Goal: Information Seeking & Learning: Learn about a topic

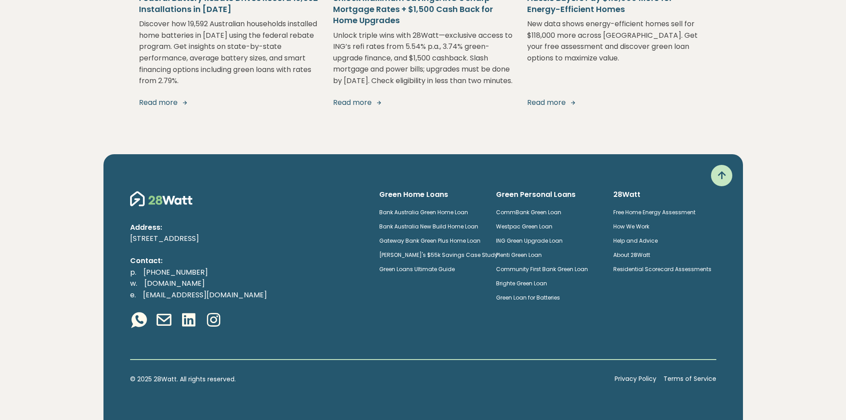
scroll to position [1738, 0]
click at [651, 210] on link "Free Home Energy Assessment" at bounding box center [654, 212] width 82 height 8
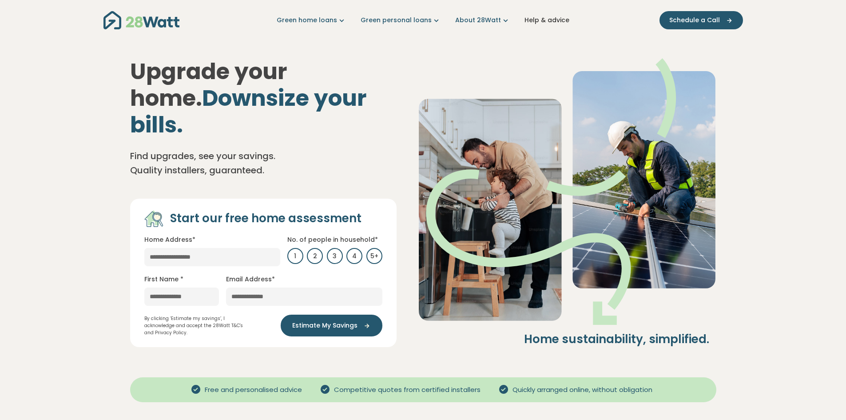
click at [544, 20] on link "Help & advice" at bounding box center [546, 20] width 45 height 9
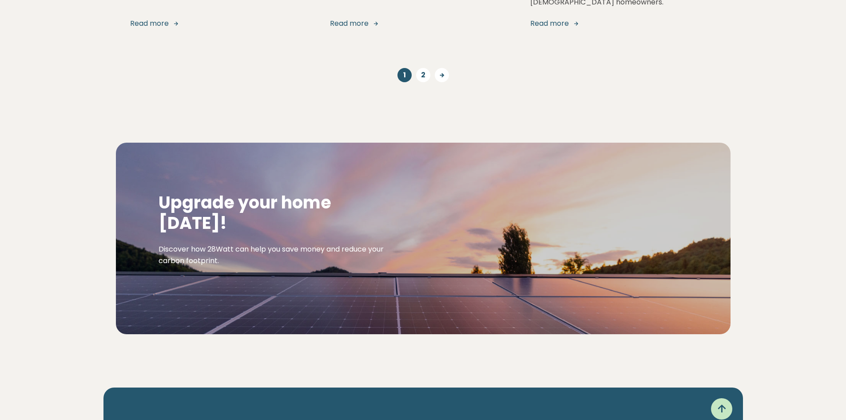
scroll to position [1386, 0]
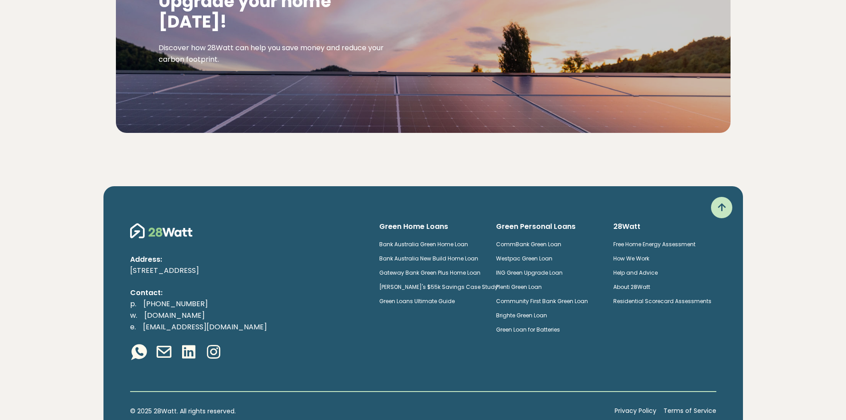
click at [662, 240] on link "Free Home Energy Assessment" at bounding box center [654, 244] width 82 height 8
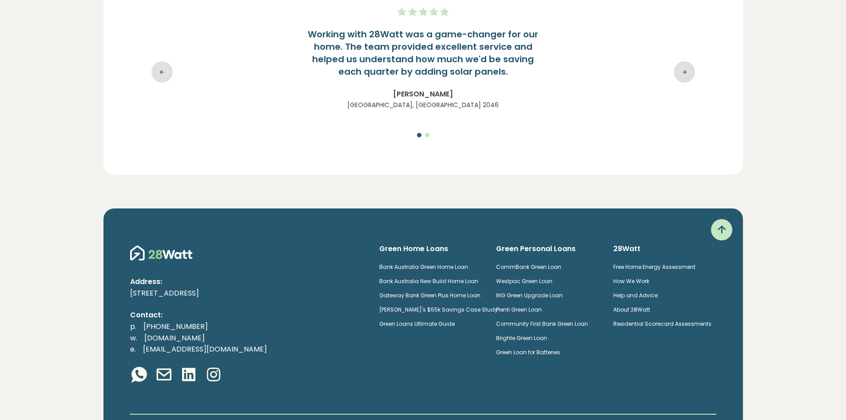
scroll to position [1602, 0]
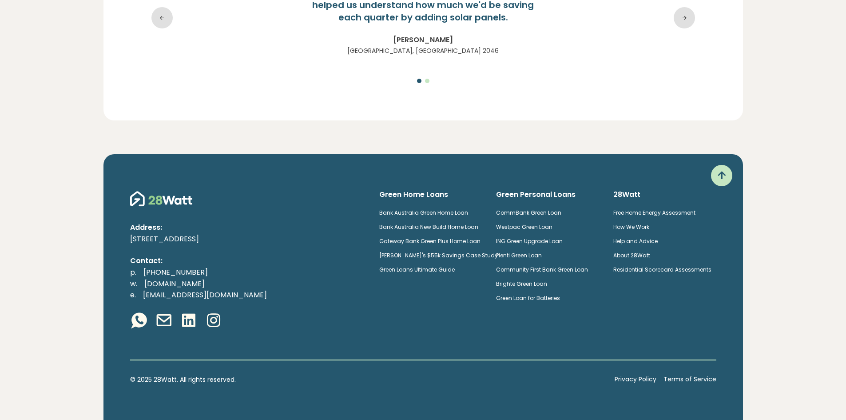
click at [649, 226] on link "How We Work" at bounding box center [631, 227] width 36 height 8
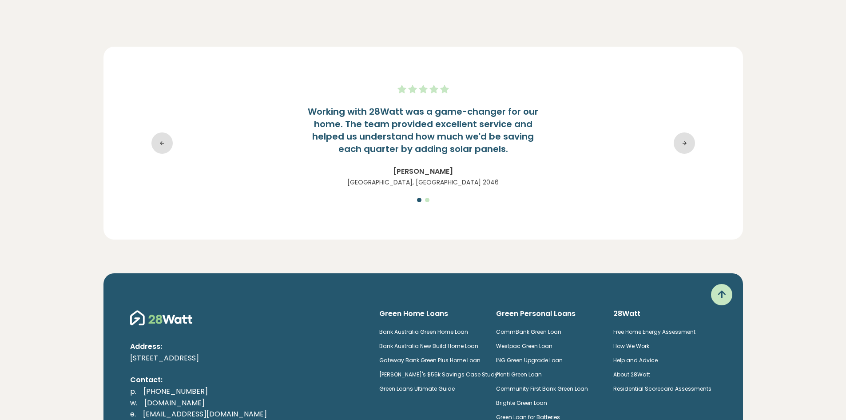
scroll to position [1787, 0]
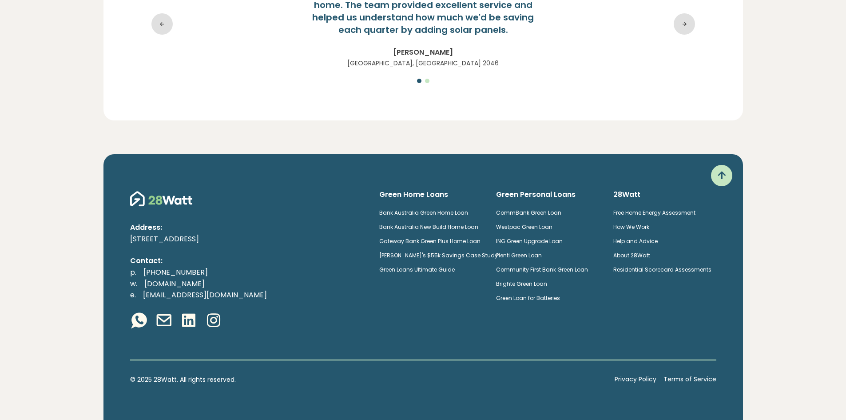
click at [642, 253] on link "About 28Watt" at bounding box center [631, 255] width 37 height 8
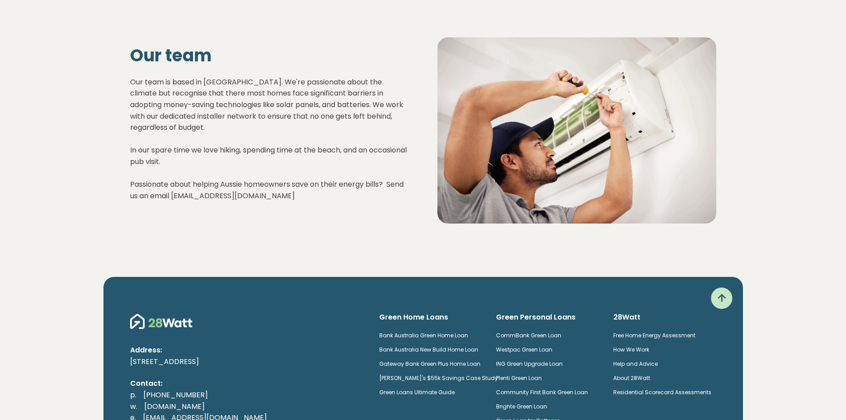
scroll to position [1182, 0]
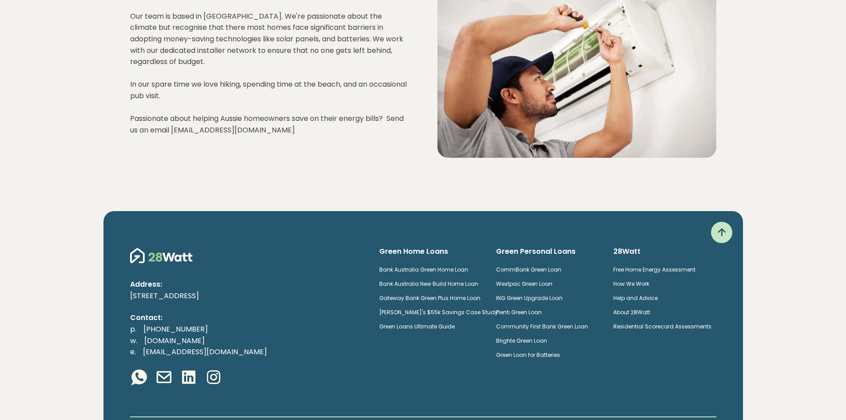
click at [454, 322] on link "Green Loans Ultimate Guide" at bounding box center [416, 326] width 75 height 8
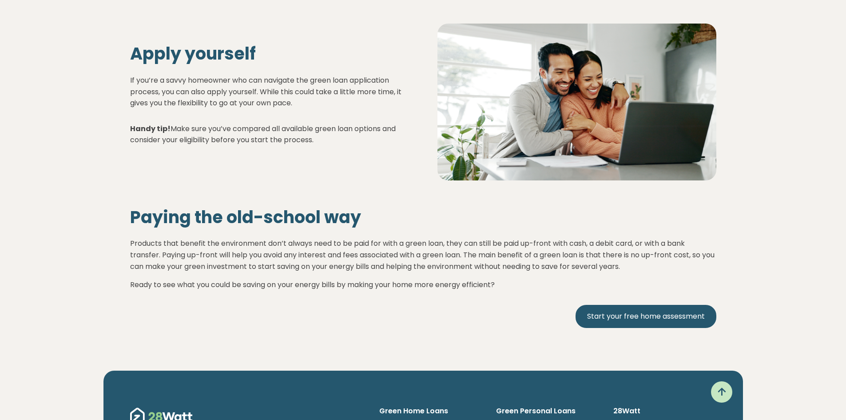
scroll to position [3730, 0]
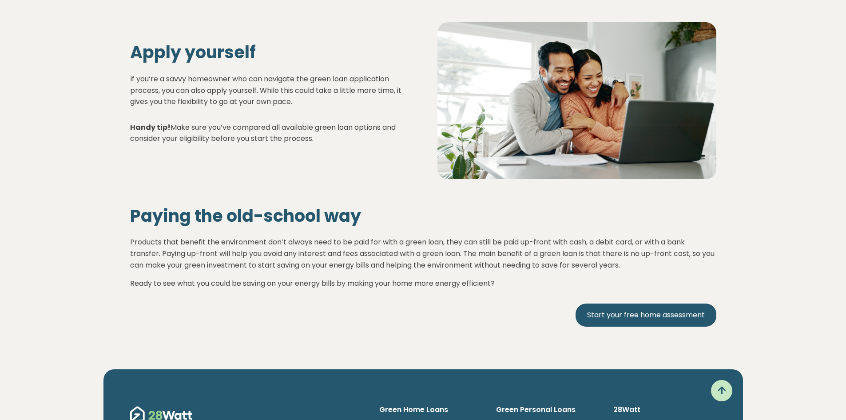
click at [721, 383] on icon at bounding box center [722, 390] width 14 height 14
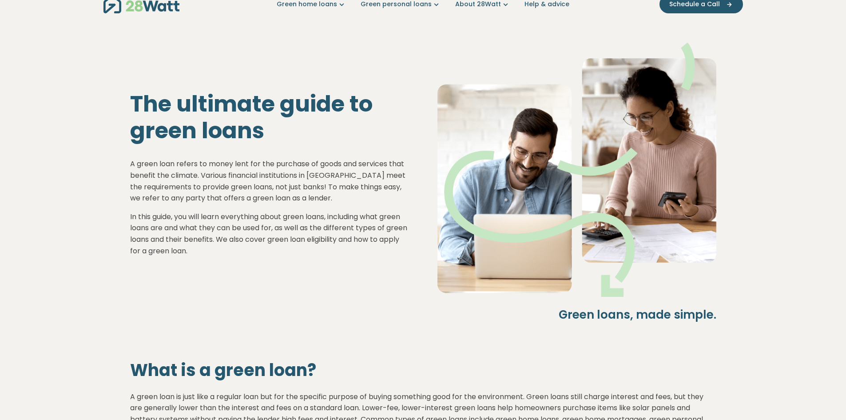
scroll to position [0, 0]
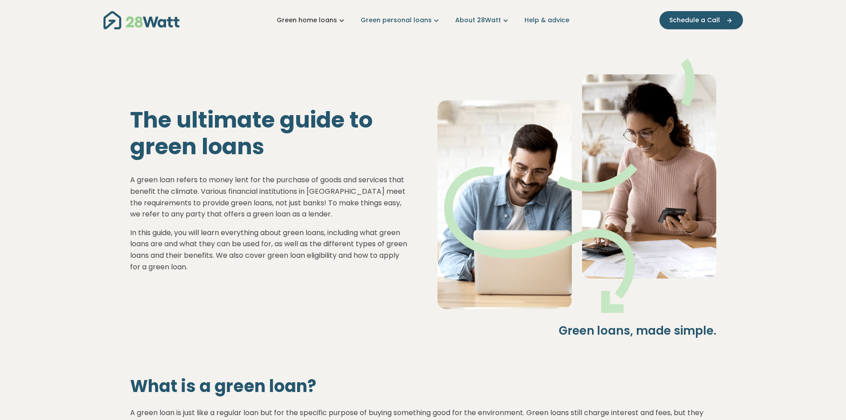
click at [344, 22] on icon "Main navigation" at bounding box center [341, 20] width 9 height 9
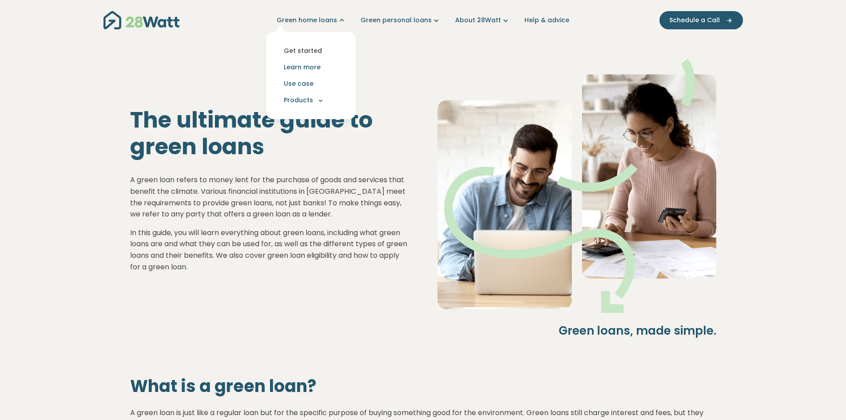
click at [316, 49] on link "Get started" at bounding box center [310, 51] width 75 height 16
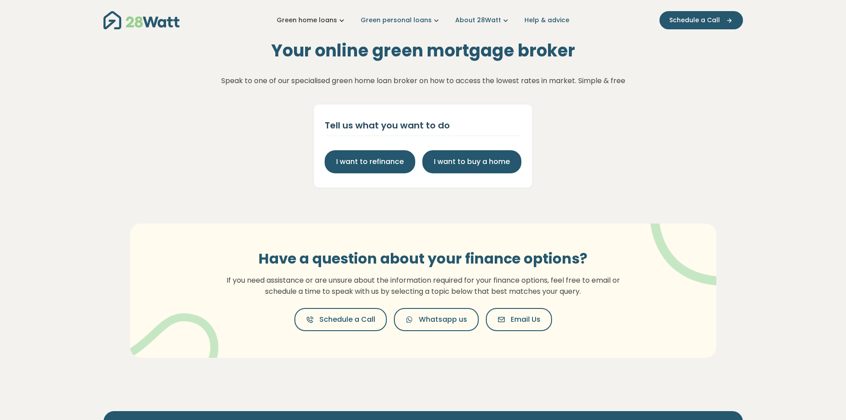
click at [346, 22] on icon "Main navigation" at bounding box center [341, 20] width 9 height 9
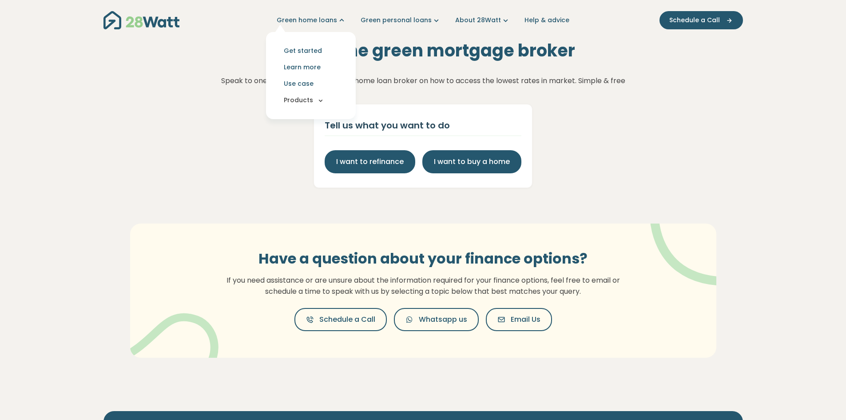
click at [324, 105] on button "Products" at bounding box center [310, 100] width 75 height 16
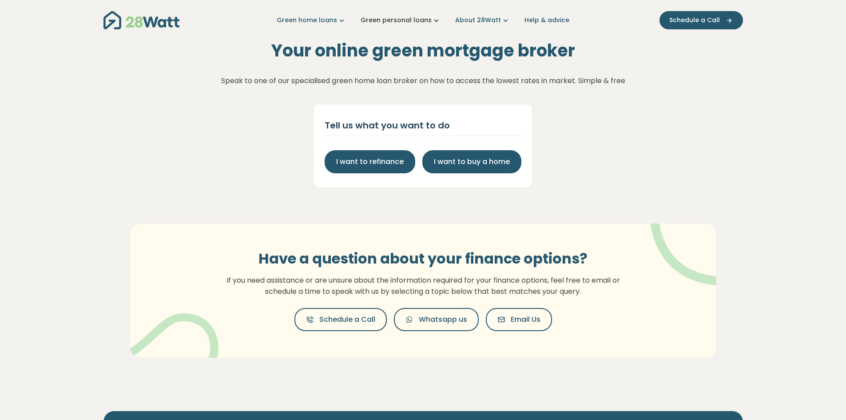
click at [439, 22] on icon "Main navigation" at bounding box center [436, 20] width 9 height 9
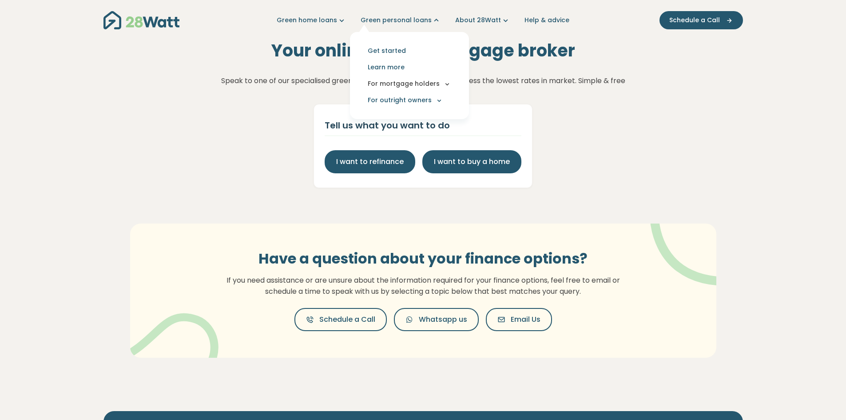
click at [446, 86] on icon "Main navigation" at bounding box center [447, 84] width 8 height 8
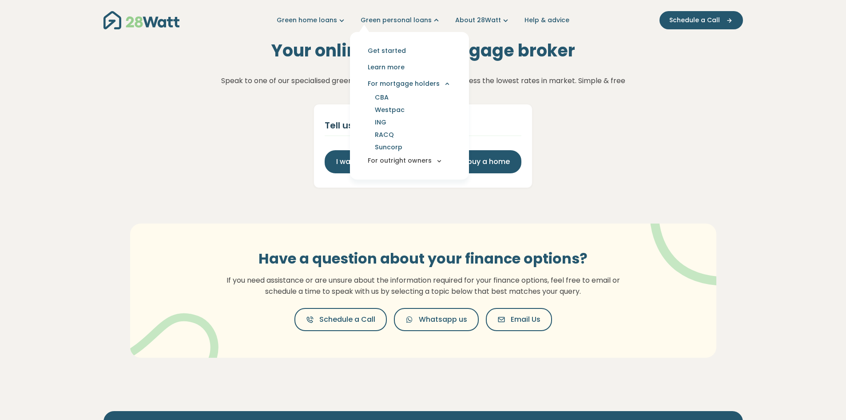
click at [437, 161] on icon "Main navigation" at bounding box center [439, 161] width 8 height 8
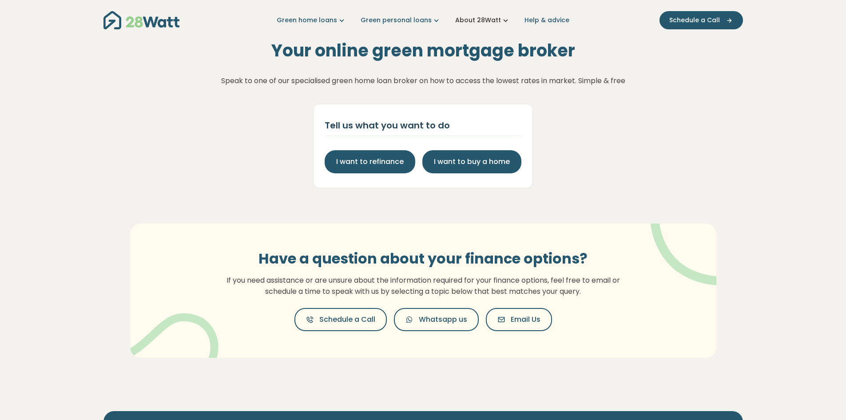
click at [504, 19] on icon "Main navigation" at bounding box center [505, 20] width 9 height 9
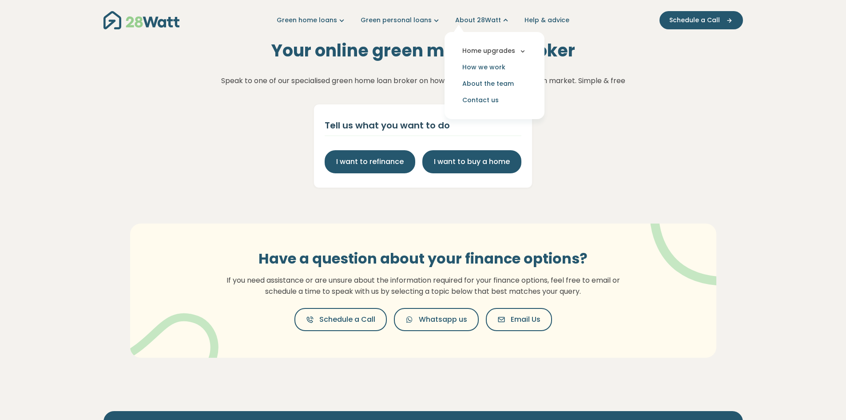
click at [519, 50] on icon "Main navigation" at bounding box center [523, 51] width 8 height 8
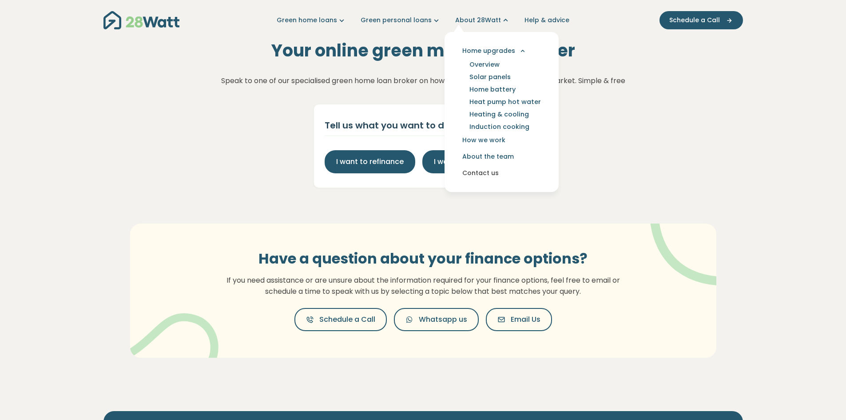
click at [479, 173] on link "Contact us" at bounding box center [502, 173] width 100 height 16
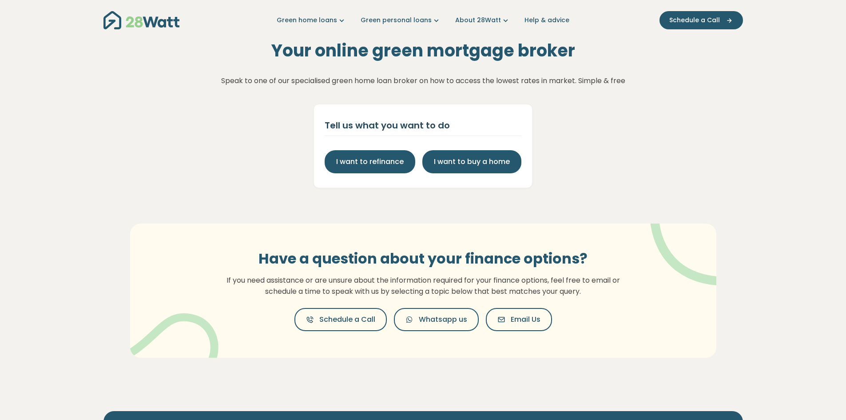
click at [133, 18] on img "Main navigation" at bounding box center [141, 20] width 76 height 18
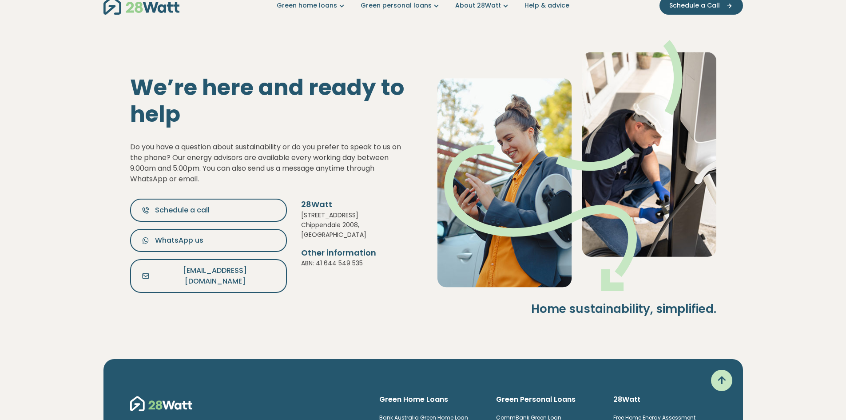
scroll to position [9, 0]
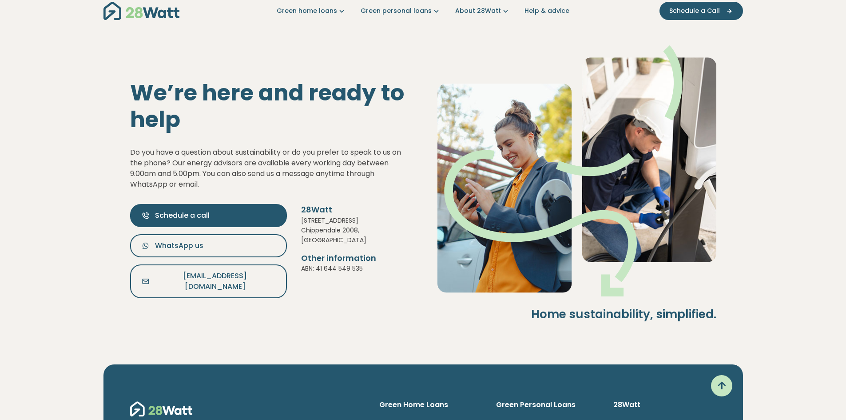
click at [174, 212] on button "Schedule a call" at bounding box center [208, 215] width 157 height 23
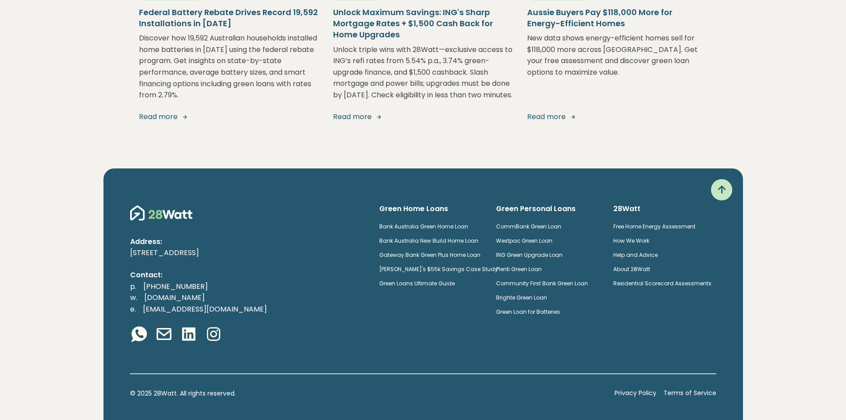
scroll to position [1713, 0]
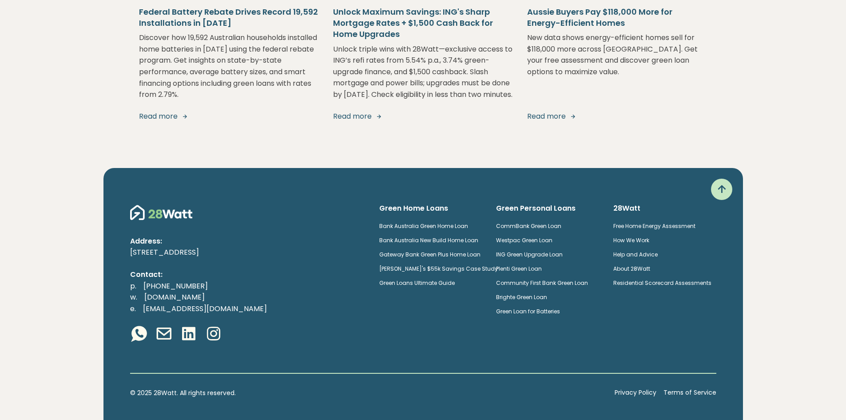
click at [476, 258] on link "Gateway Bank Green Plus Home Loan" at bounding box center [429, 254] width 101 height 8
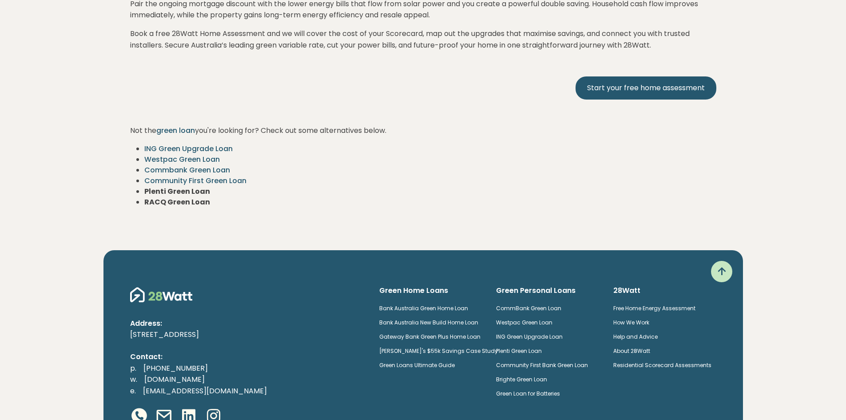
scroll to position [2076, 0]
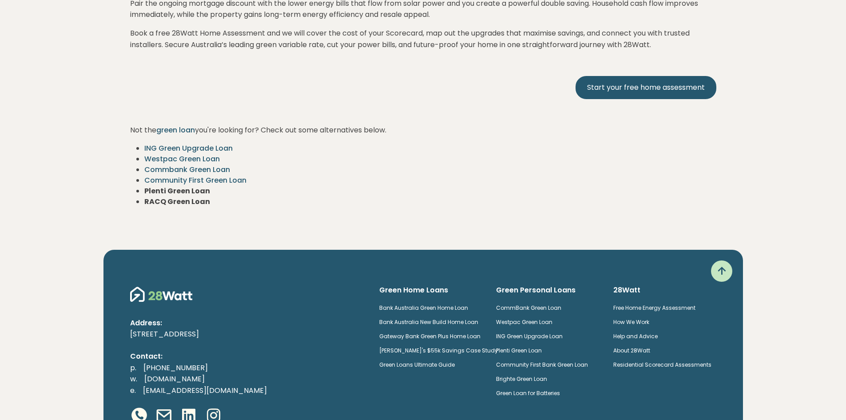
click at [189, 175] on link "Commbank Green Loan" at bounding box center [187, 169] width 86 height 10
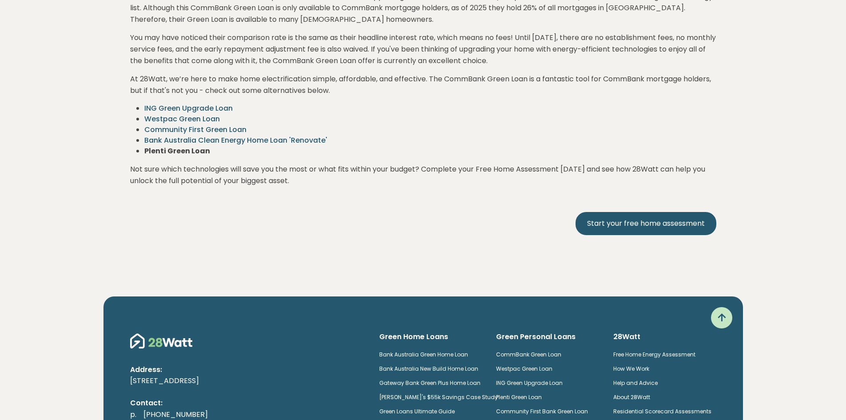
scroll to position [1699, 0]
click at [652, 211] on link "Start your free home assessment" at bounding box center [646, 222] width 141 height 23
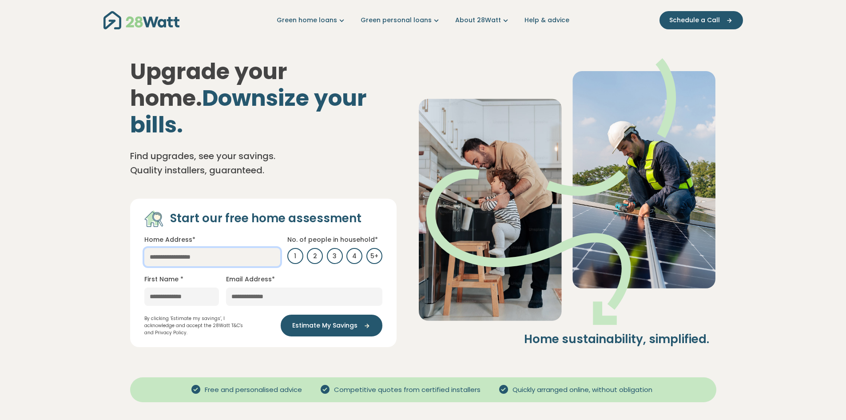
click at [166, 248] on input "text" at bounding box center [212, 257] width 136 height 18
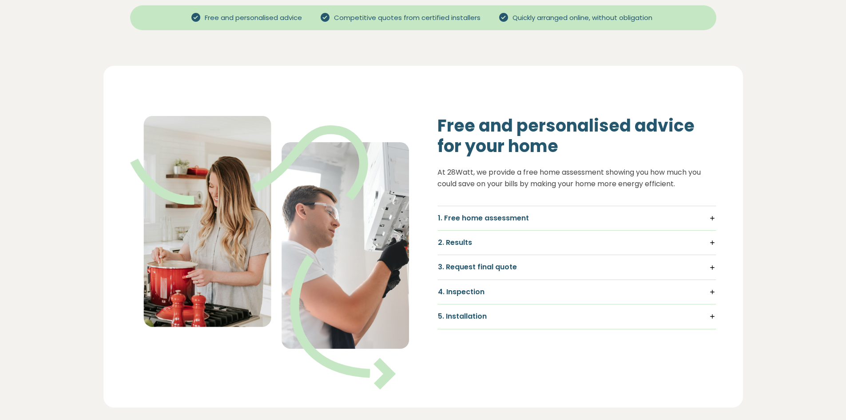
scroll to position [373, 0]
click at [712, 212] on h5 "1. Free home assessment" at bounding box center [577, 217] width 278 height 10
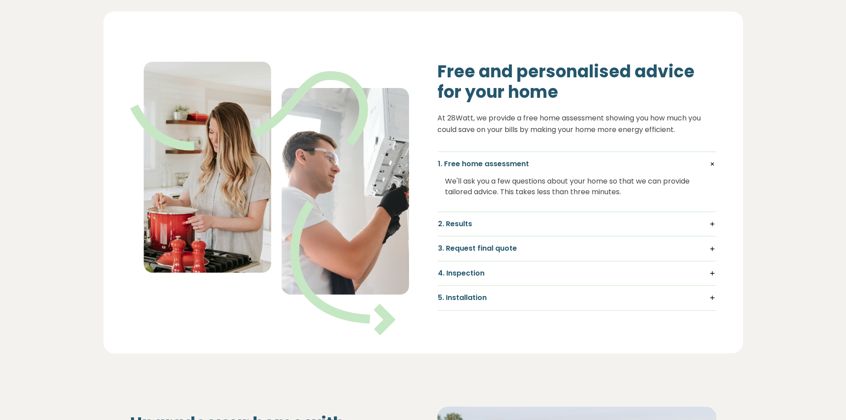
scroll to position [426, 0]
click at [714, 218] on h5 "2. Results" at bounding box center [577, 223] width 278 height 10
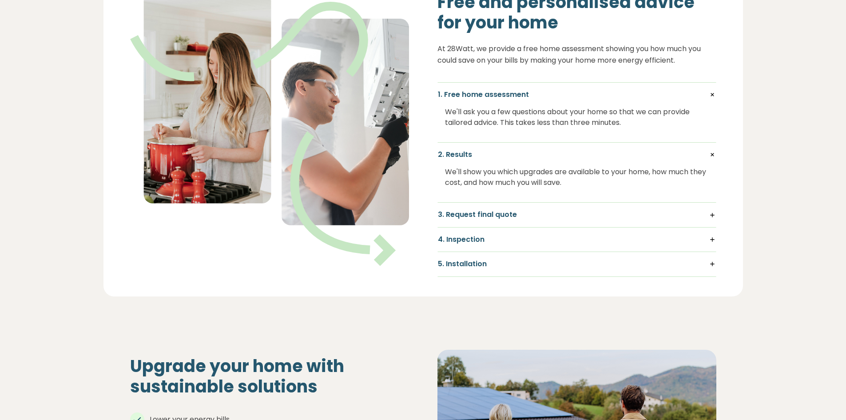
scroll to position [496, 0]
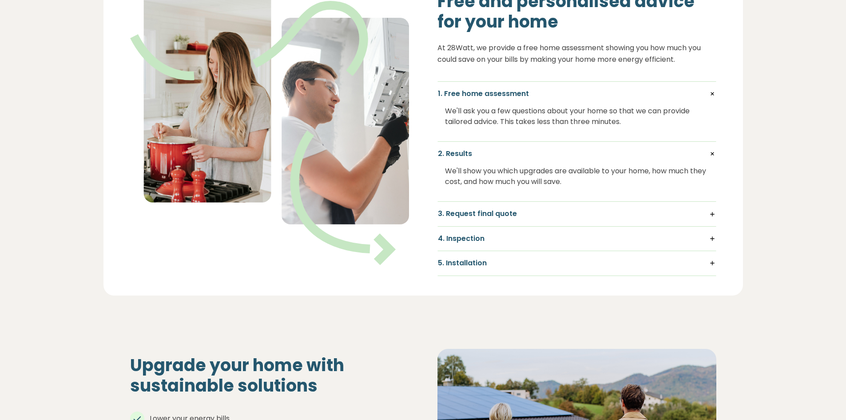
click at [713, 209] on h5 "3. Request final quote" at bounding box center [577, 214] width 278 height 10
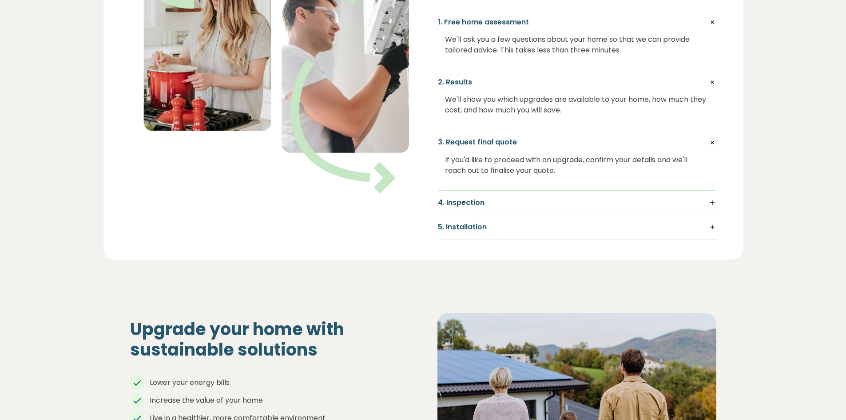
scroll to position [569, 0]
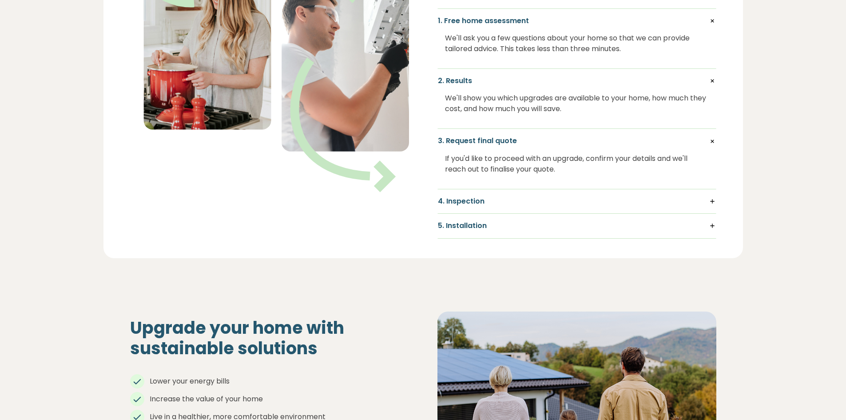
click at [712, 196] on h5 "4. Inspection" at bounding box center [577, 201] width 278 height 10
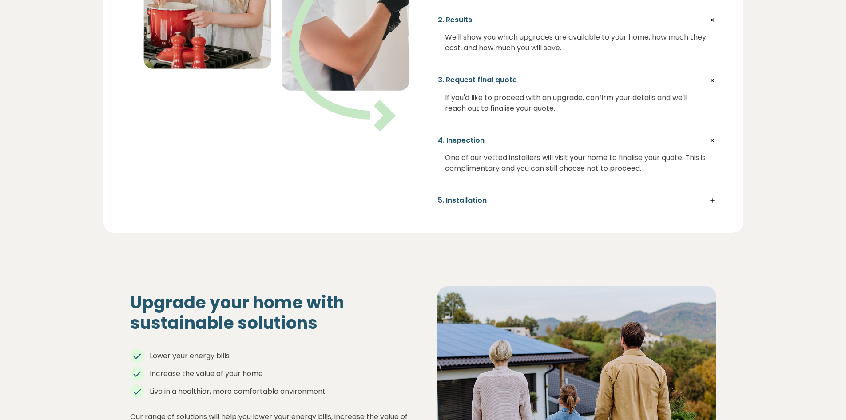
scroll to position [630, 0]
click at [714, 195] on h5 "5. Installation" at bounding box center [577, 200] width 278 height 10
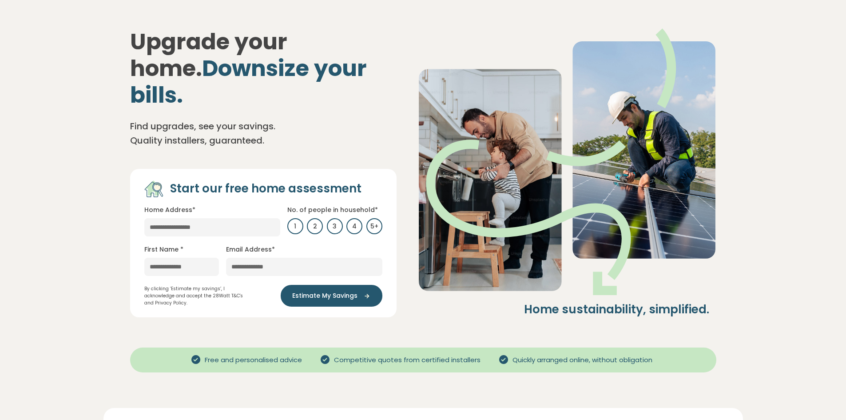
scroll to position [0, 0]
